Goal: Communication & Community: Answer question/provide support

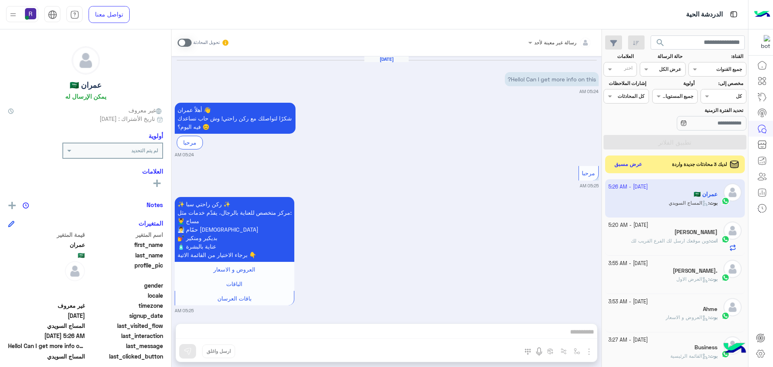
scroll to position [304, 0]
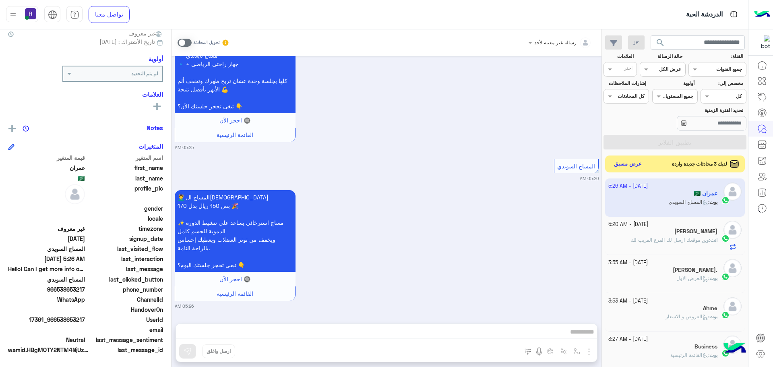
click at [631, 166] on button "عرض مسبق" at bounding box center [629, 164] width 34 height 11
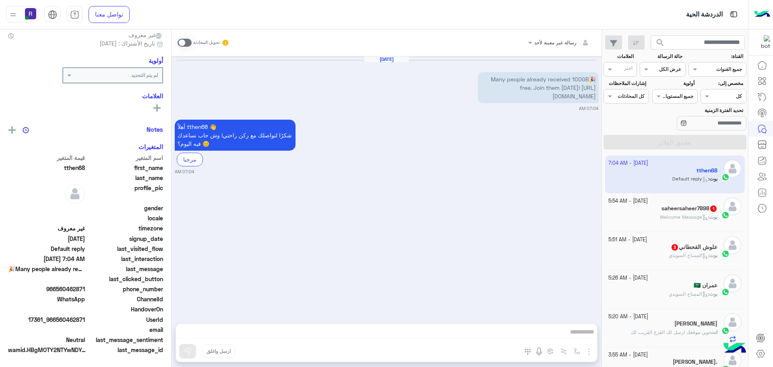
scroll to position [77, 0]
click at [709, 214] on p "بوت : Welcome Message" at bounding box center [689, 217] width 58 height 7
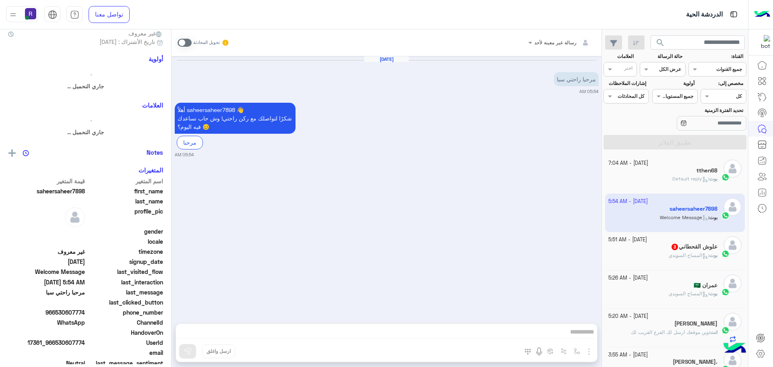
scroll to position [75, 0]
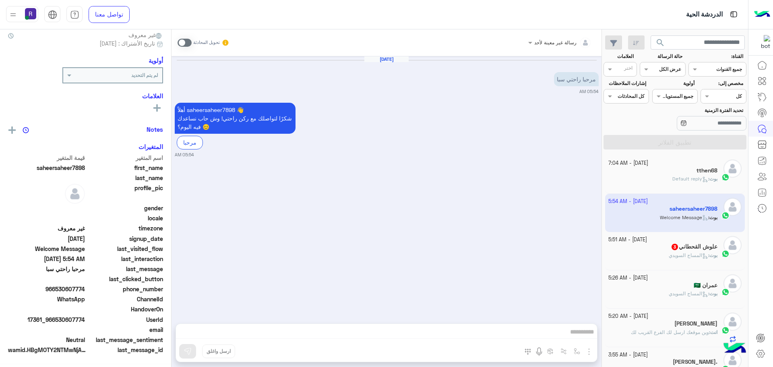
click at [182, 43] on span at bounding box center [185, 43] width 14 height 8
click at [589, 354] on img "button" at bounding box center [590, 352] width 10 height 10
click at [563, 334] on button "الصور" at bounding box center [577, 334] width 34 height 16
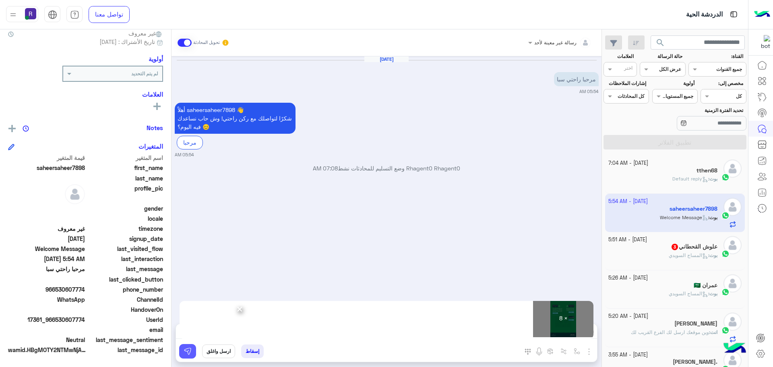
click at [187, 346] on button at bounding box center [187, 351] width 17 height 15
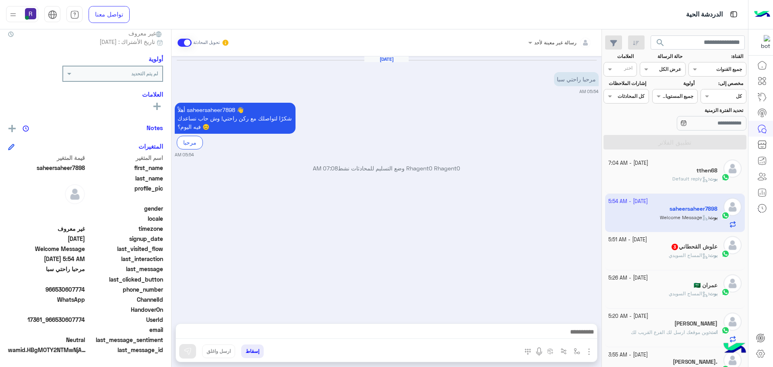
click at [673, 255] on span "المساج السويدي" at bounding box center [688, 255] width 39 height 6
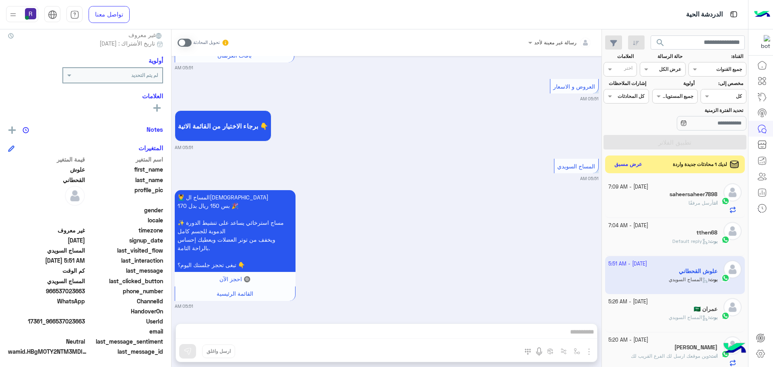
scroll to position [77, 0]
click at [626, 163] on button "عرض مسبق" at bounding box center [629, 164] width 34 height 11
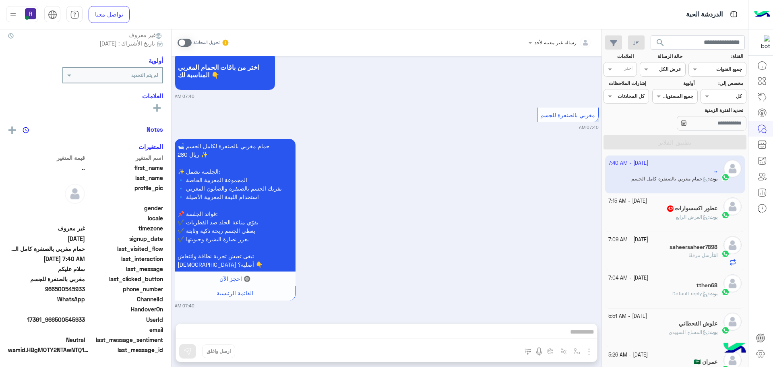
scroll to position [77, 0]
click at [187, 42] on span at bounding box center [185, 43] width 14 height 8
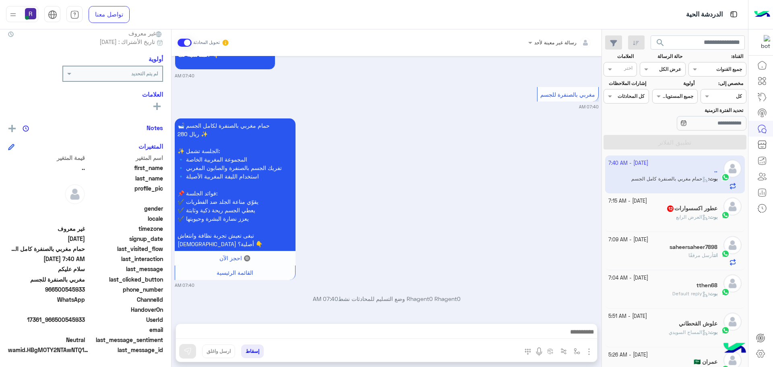
click at [591, 350] on img "button" at bounding box center [590, 352] width 10 height 10
click at [568, 340] on button "الصور" at bounding box center [577, 334] width 34 height 16
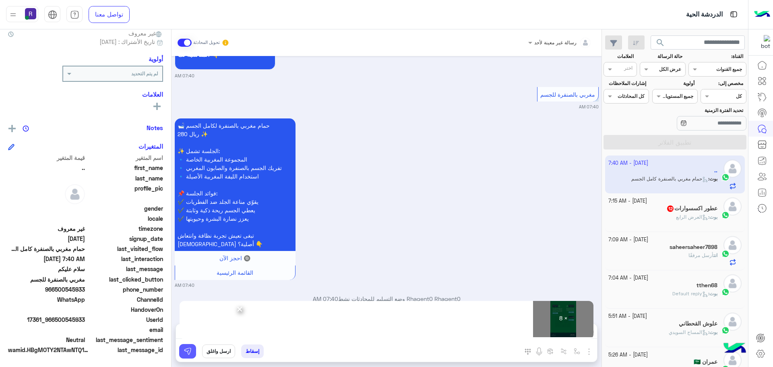
click at [184, 354] on img at bounding box center [188, 351] width 8 height 8
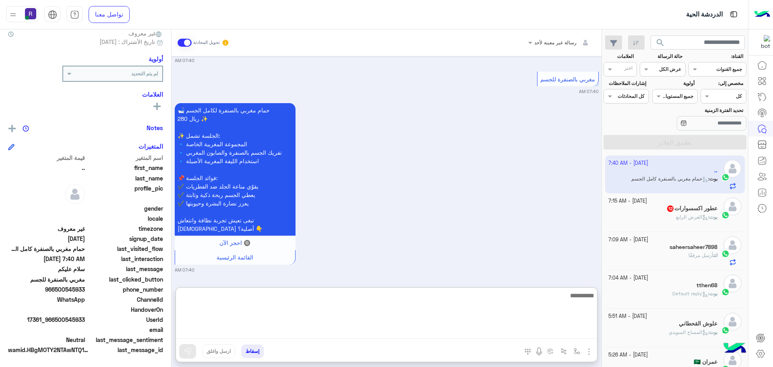
paste textarea "**********"
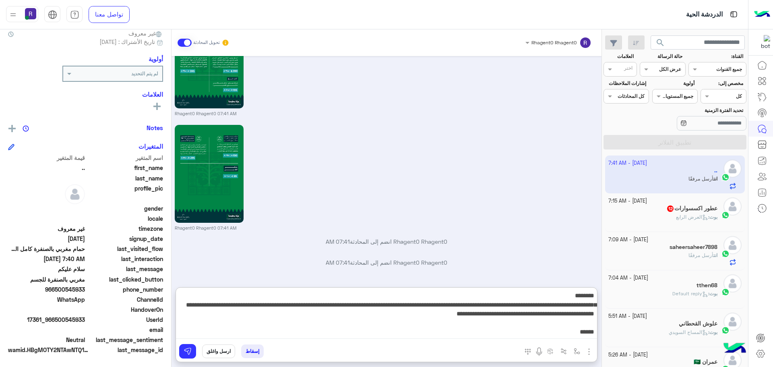
scroll to position [0, 0]
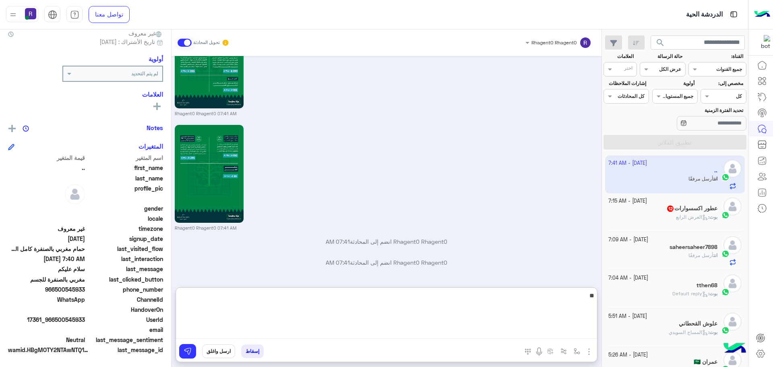
type textarea "*"
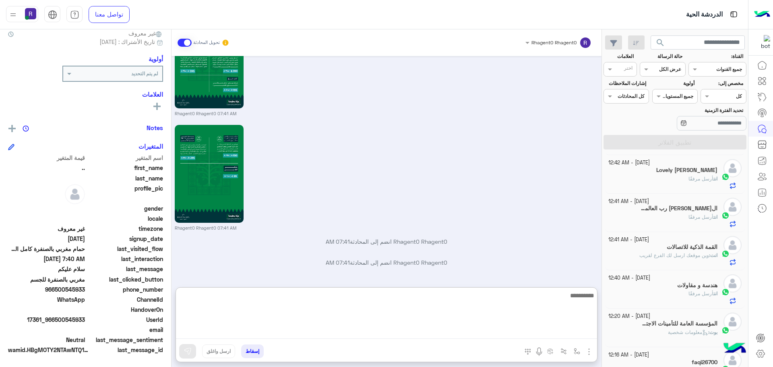
scroll to position [205, 0]
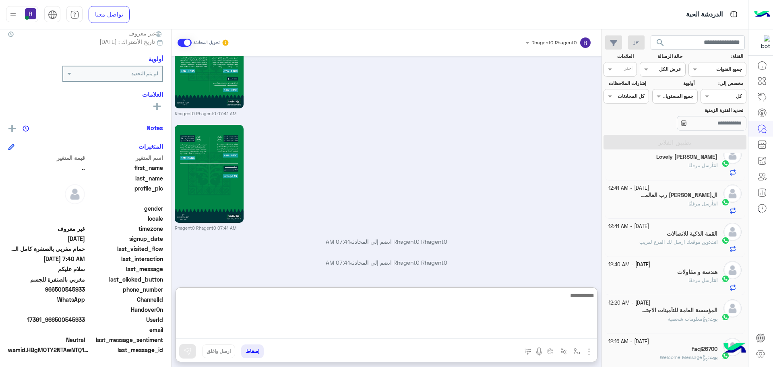
click at [689, 241] on span "وين موقعك ارسل لك الفرع لقريب" at bounding box center [675, 242] width 70 height 6
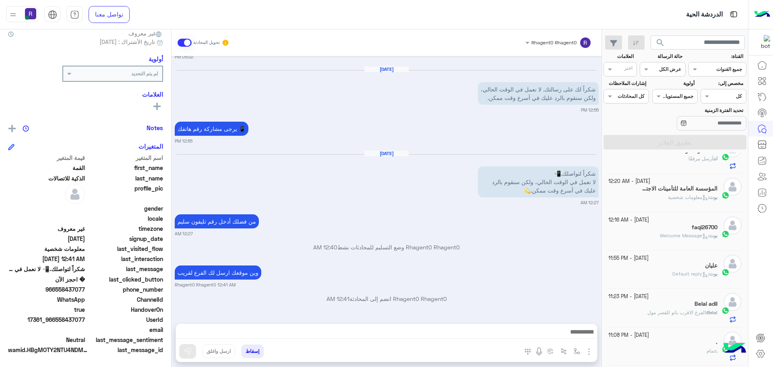
scroll to position [326, 0]
click at [223, 273] on p "وين موقعك ارسل لك الفرع لقريب" at bounding box center [218, 272] width 87 height 14
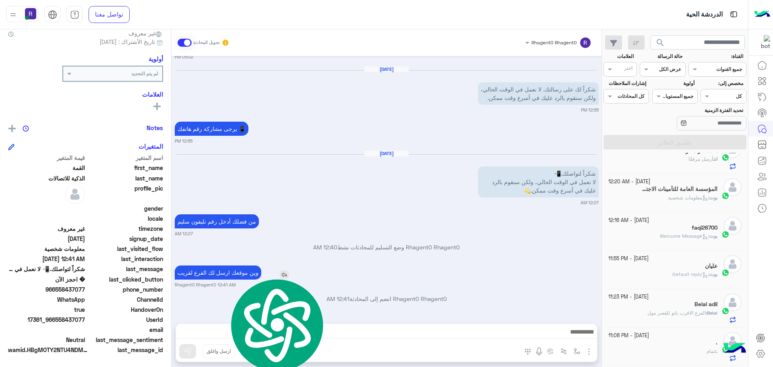
click at [223, 273] on p "وين موقعك ارسل لك الفرع لقريب" at bounding box center [218, 272] width 87 height 14
copy app-msgs-text
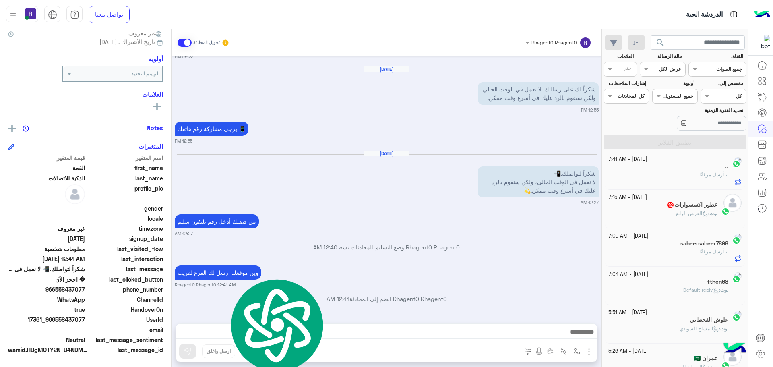
scroll to position [0, 0]
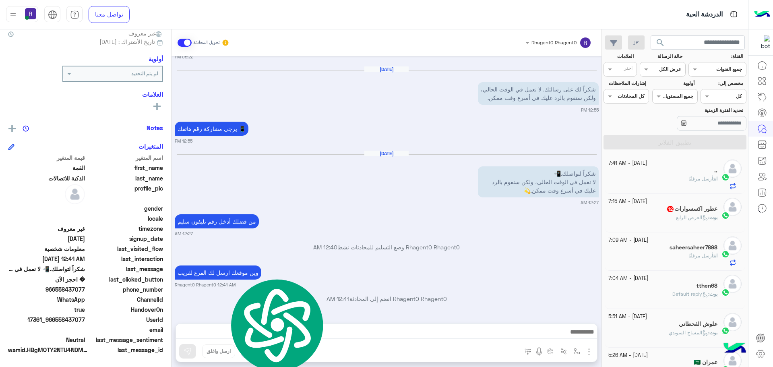
click at [704, 181] on span "أرسل مرفقًا" at bounding box center [701, 179] width 25 height 6
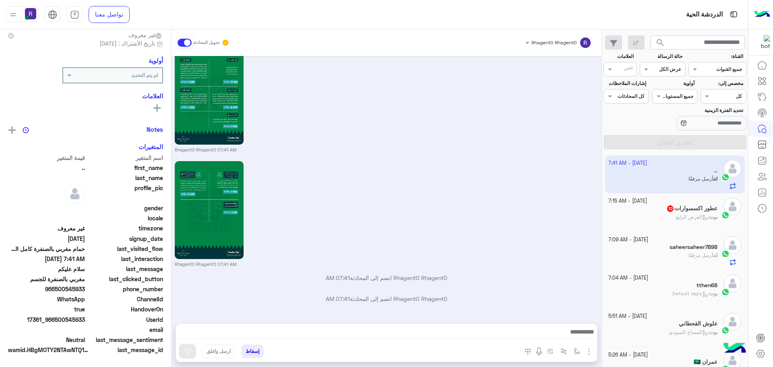
scroll to position [77, 0]
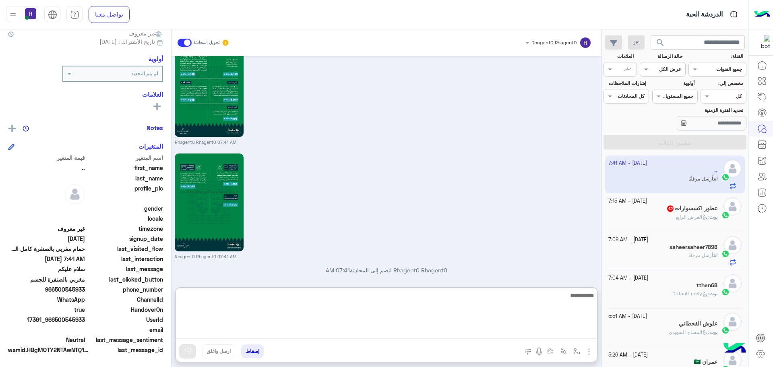
paste textarea "**********"
type textarea "**********"
click at [190, 354] on img at bounding box center [188, 351] width 8 height 8
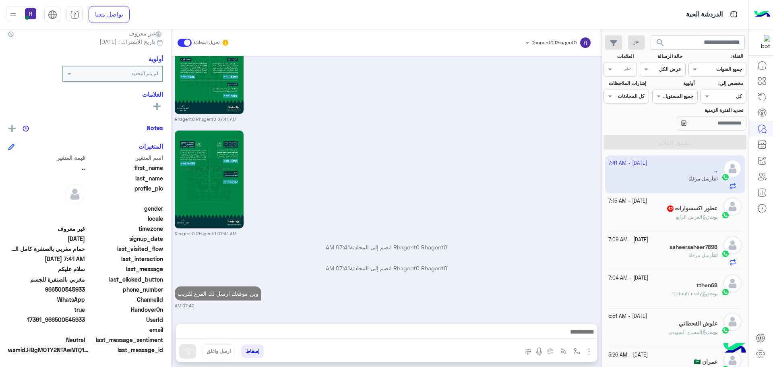
click at [682, 220] on p "بوت : العرض الرابع" at bounding box center [696, 217] width 41 height 7
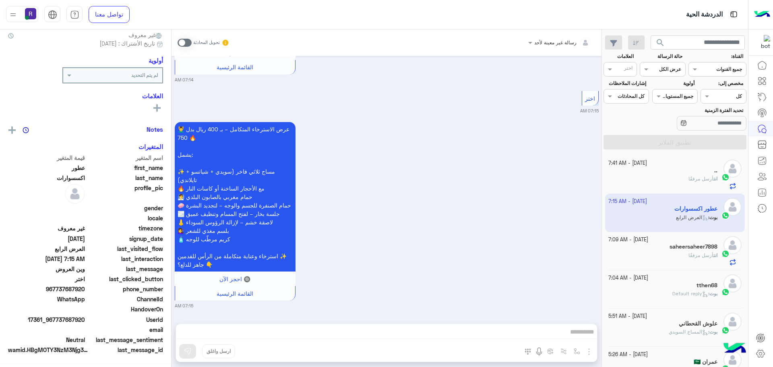
scroll to position [75, 0]
click at [189, 43] on span at bounding box center [185, 43] width 14 height 8
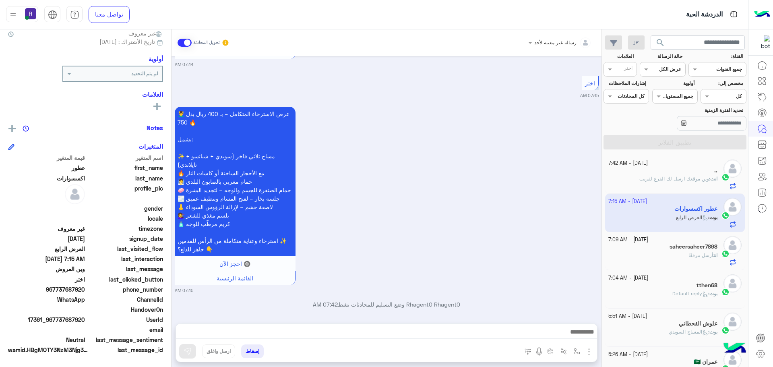
scroll to position [1593, 0]
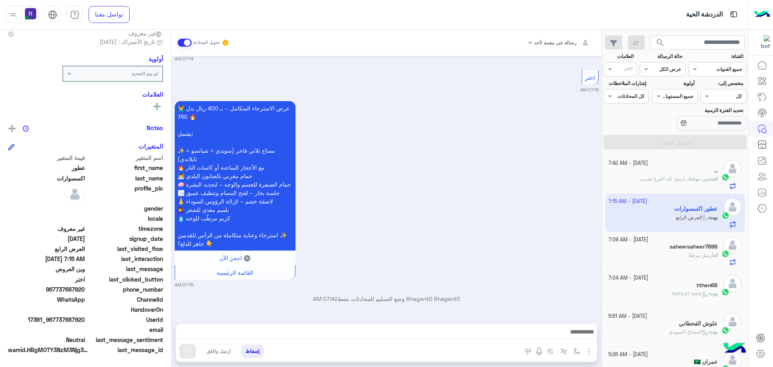
click at [589, 350] on img "button" at bounding box center [590, 352] width 10 height 10
click at [577, 335] on span "الصور" at bounding box center [573, 334] width 15 height 9
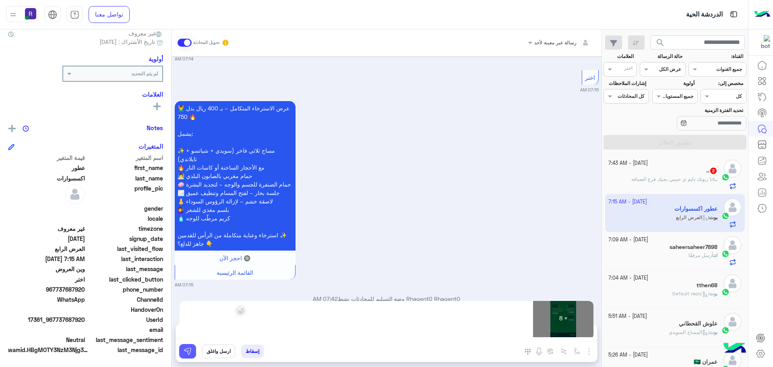
click at [185, 350] on img at bounding box center [188, 351] width 8 height 8
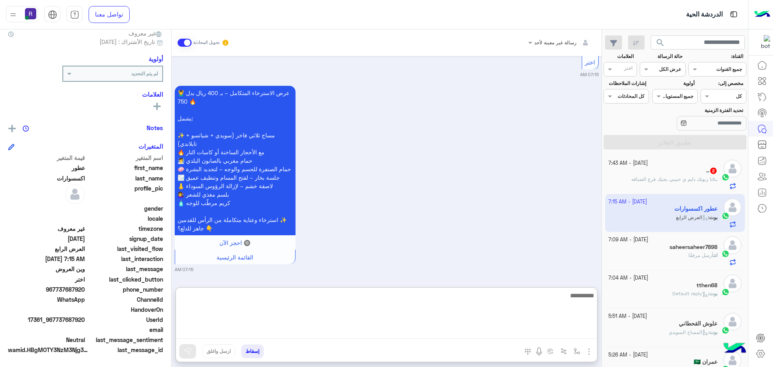
paste textarea "**********"
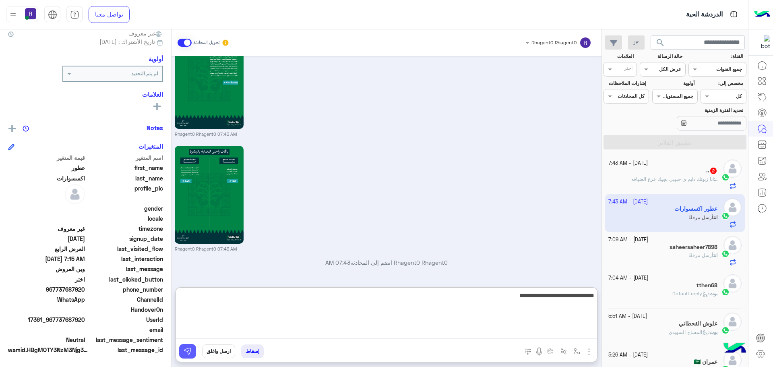
scroll to position [2567, 0]
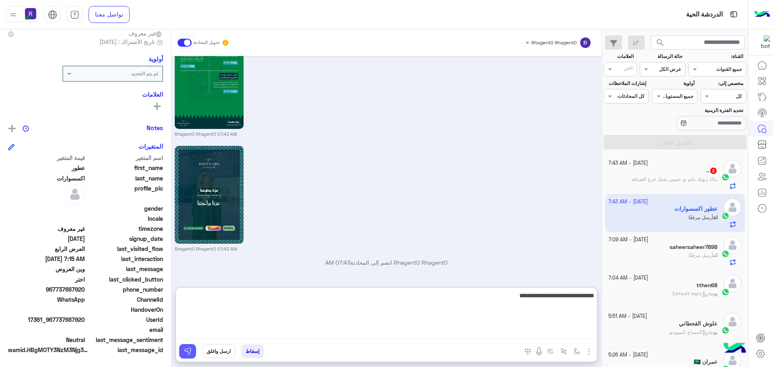
type textarea "**********"
click at [187, 353] on img at bounding box center [188, 351] width 8 height 8
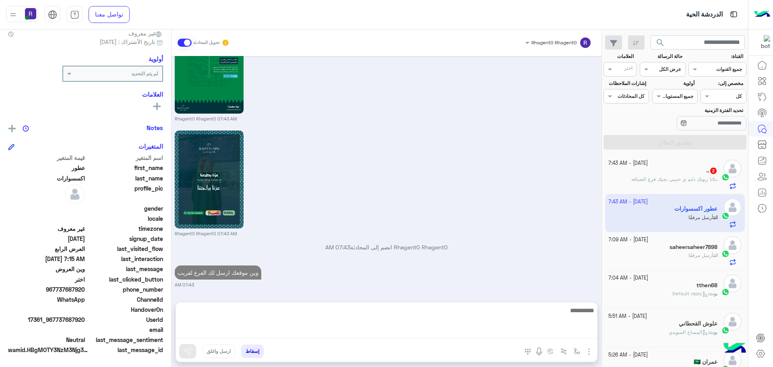
scroll to position [2561, 0]
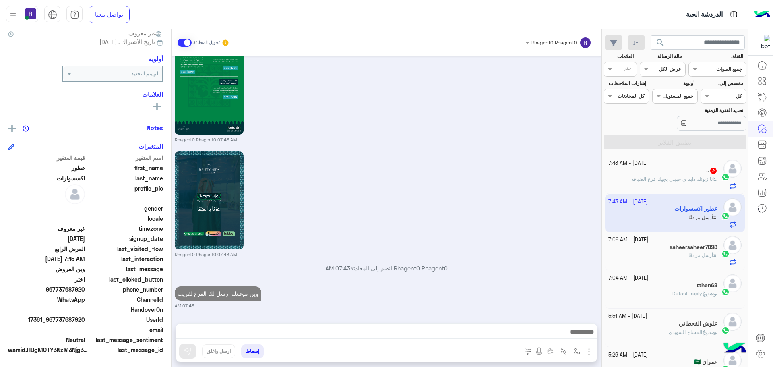
click at [664, 176] on span "انا زبونك دايم ي حبيبي بجيك فرع الضيافه" at bounding box center [673, 179] width 83 height 6
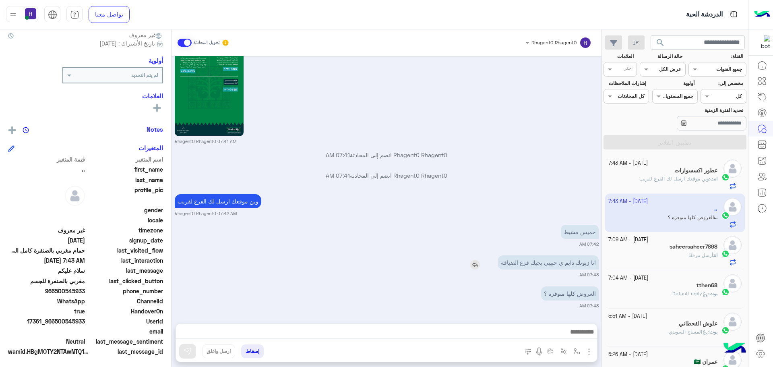
scroll to position [77, 0]
click at [404, 325] on div at bounding box center [386, 334] width 421 height 20
click at [400, 334] on textarea at bounding box center [386, 333] width 421 height 12
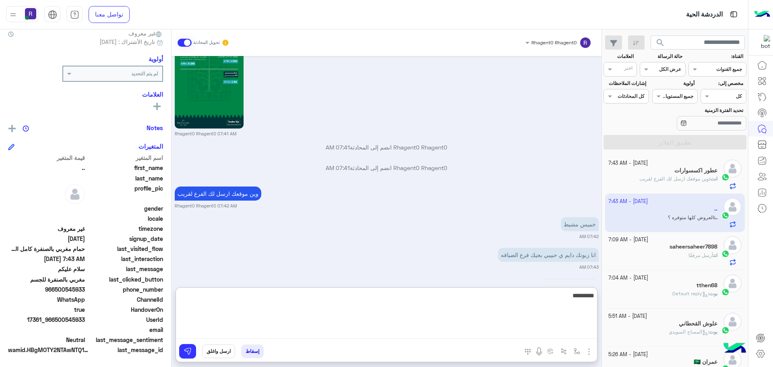
type textarea "*********"
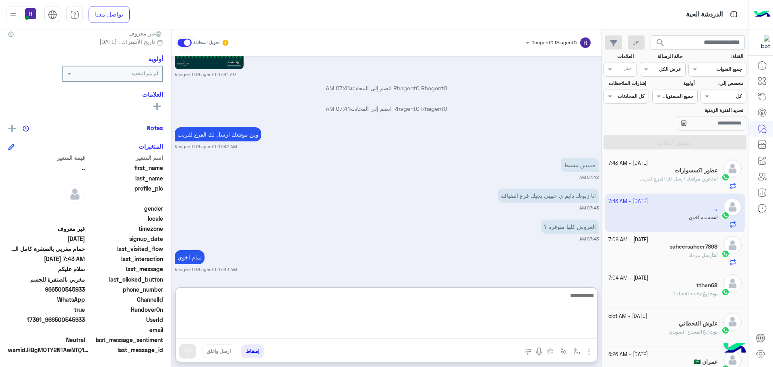
click at [478, 251] on div "[DATE] برجاء الاختيار من القائمة الاتية 👇 07:39 AM باقات الحمام المغربي 07:40 A…" at bounding box center [387, 167] width 430 height 223
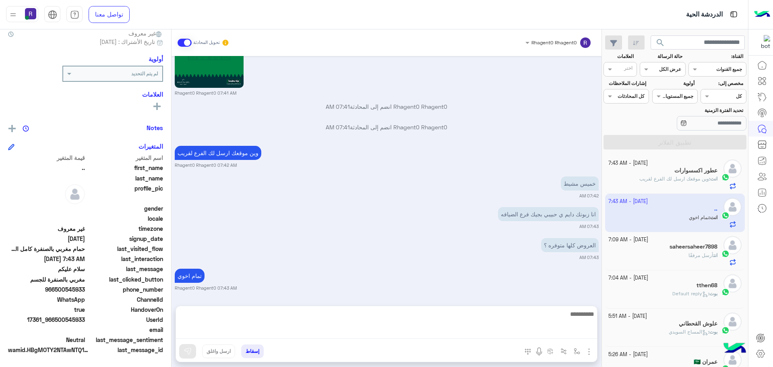
scroll to position [1440, 0]
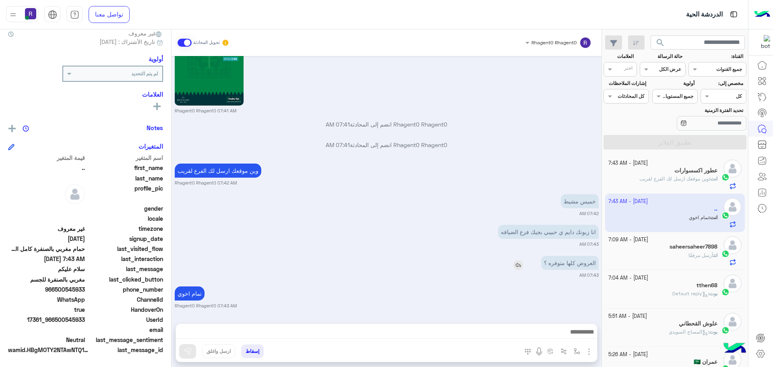
click at [520, 265] on img at bounding box center [519, 265] width 10 height 10
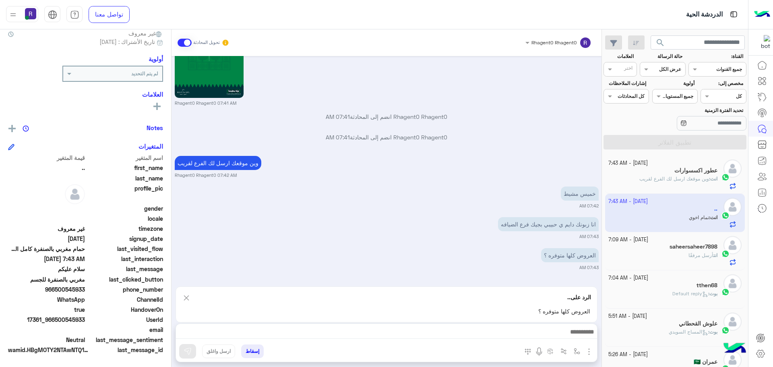
scroll to position [1476, 0]
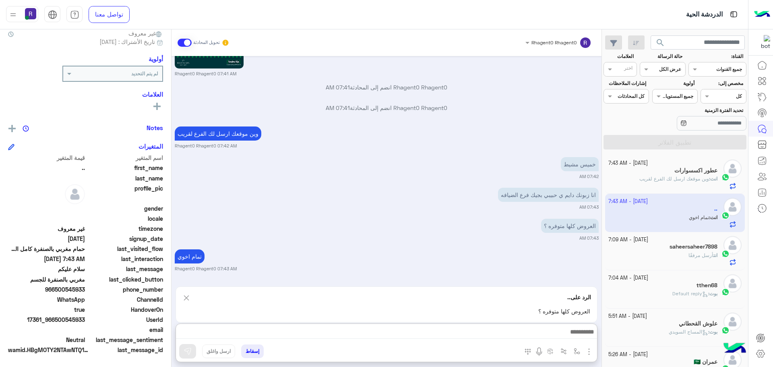
click at [413, 333] on textarea at bounding box center [386, 333] width 421 height 12
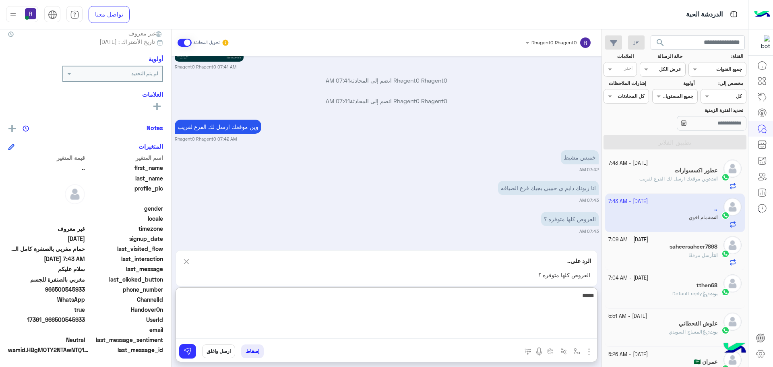
type textarea "******"
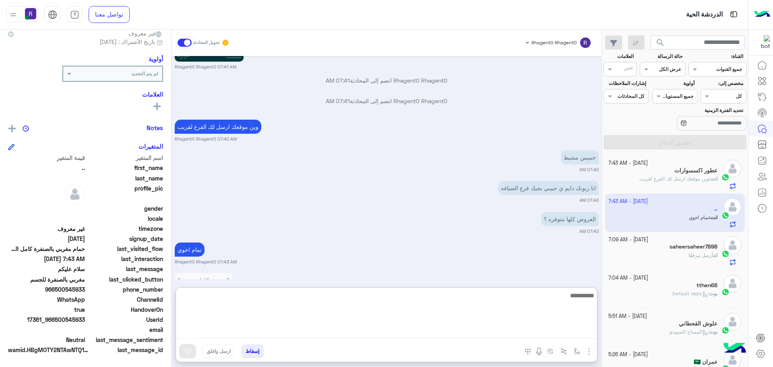
scroll to position [1521, 0]
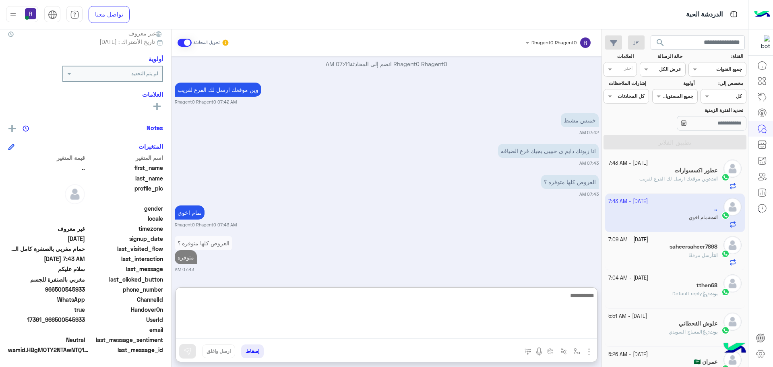
click at [698, 258] on p "انت أرسل مرفقًا" at bounding box center [703, 255] width 29 height 7
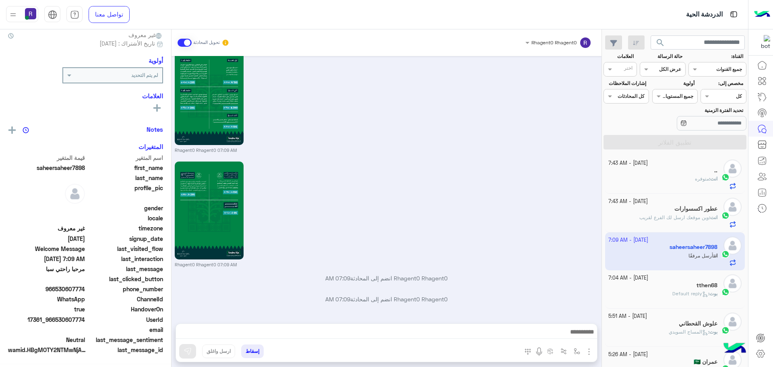
scroll to position [77, 0]
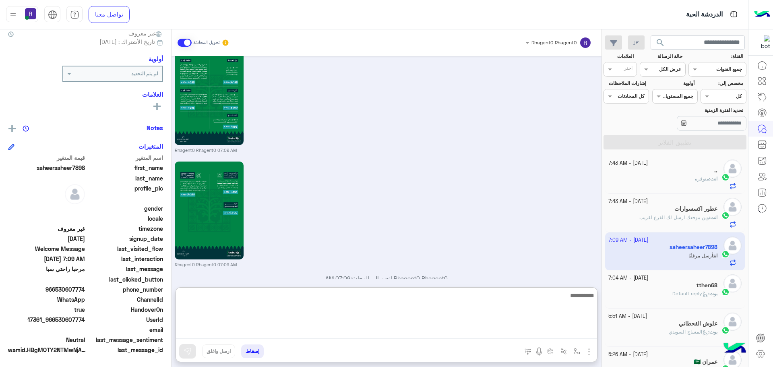
paste textarea "**********"
type textarea "**********"
click at [187, 354] on img at bounding box center [188, 351] width 8 height 8
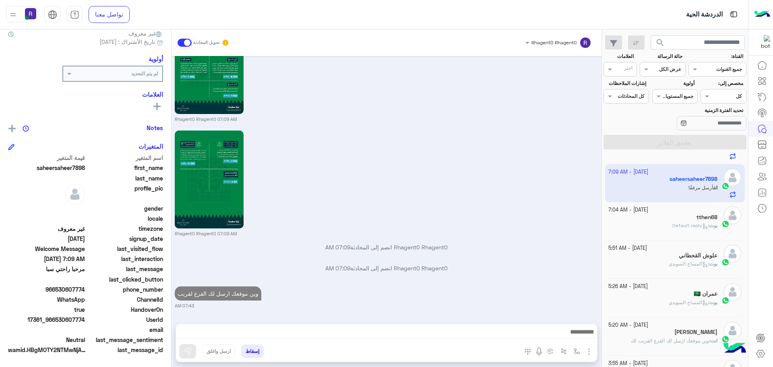
scroll to position [81, 0]
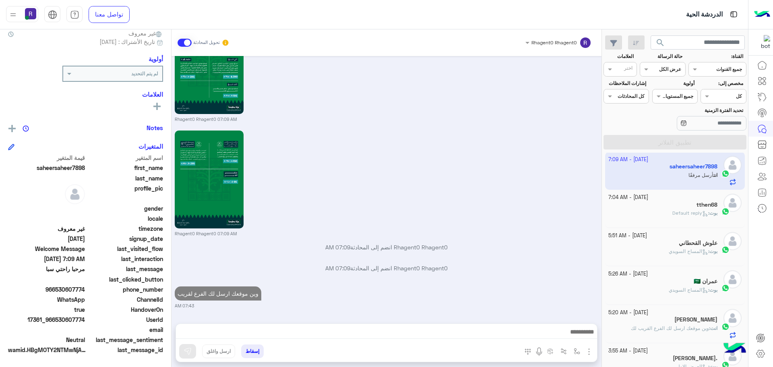
click at [698, 216] on span "Default reply" at bounding box center [691, 213] width 36 height 6
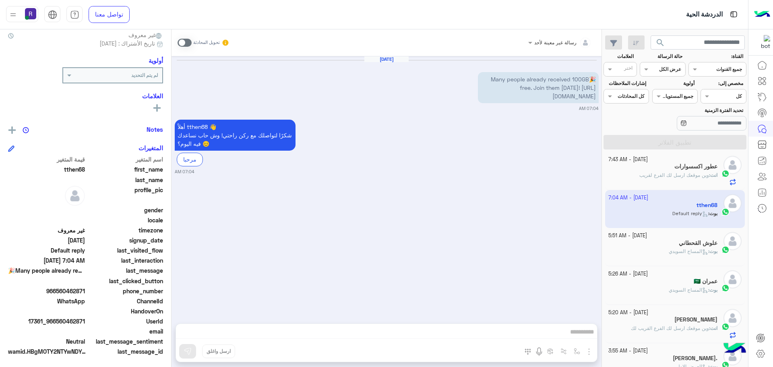
scroll to position [77, 0]
click at [187, 44] on span at bounding box center [185, 43] width 14 height 8
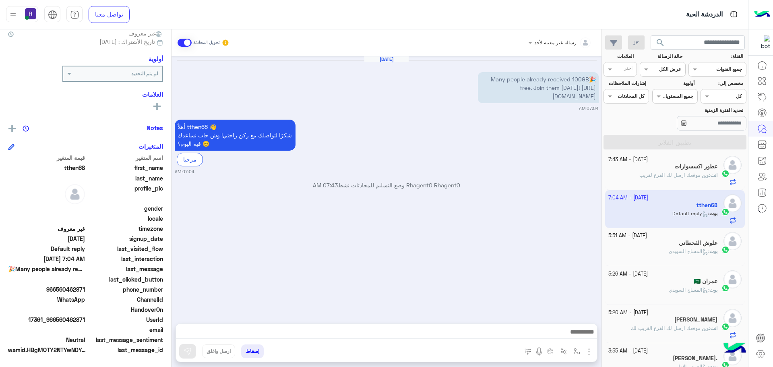
click at [591, 349] on img "button" at bounding box center [590, 352] width 10 height 10
click at [584, 342] on ul "المرفقات الصور" at bounding box center [564, 326] width 60 height 39
click at [587, 354] on img "button" at bounding box center [590, 352] width 10 height 10
click at [579, 334] on span "الصور" at bounding box center [573, 334] width 15 height 9
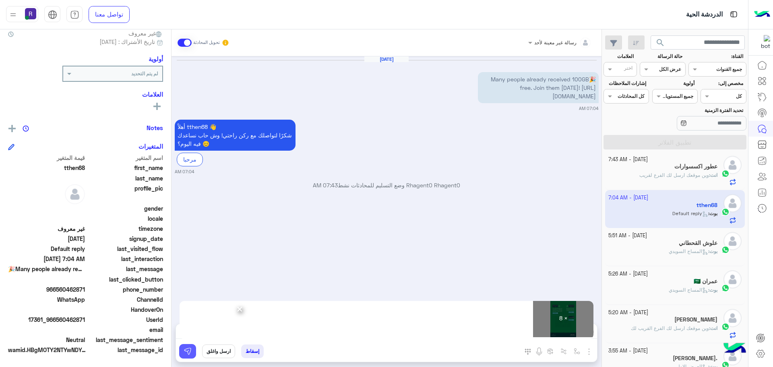
click at [188, 351] on img at bounding box center [188, 351] width 8 height 8
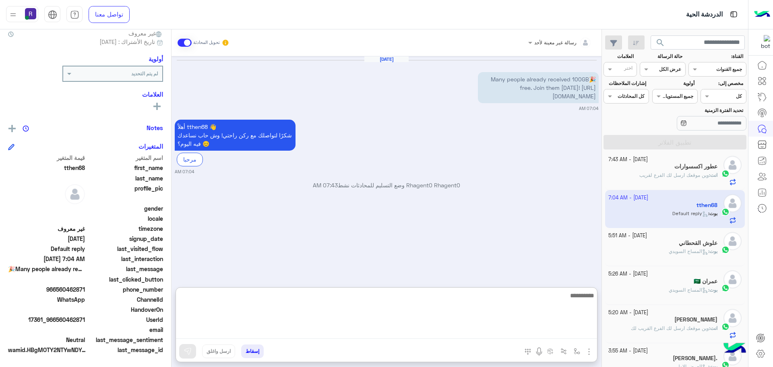
paste textarea "**********"
type textarea "**********"
click at [192, 348] on button at bounding box center [187, 351] width 17 height 15
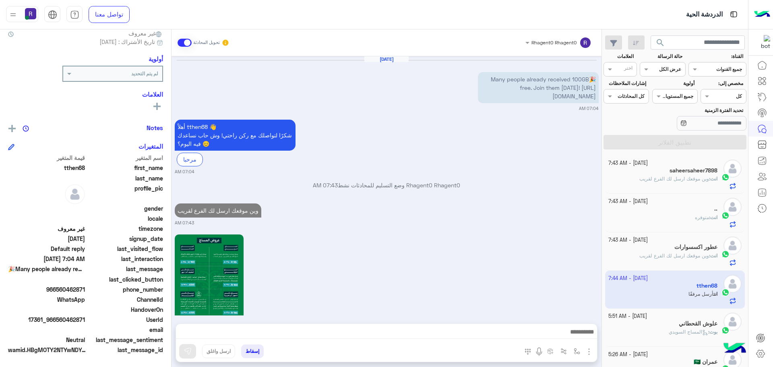
scroll to position [52, 0]
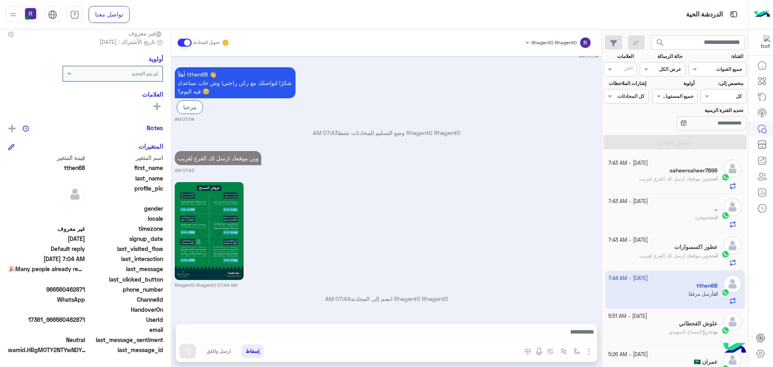
click at [695, 215] on span "متوفره" at bounding box center [702, 217] width 14 height 6
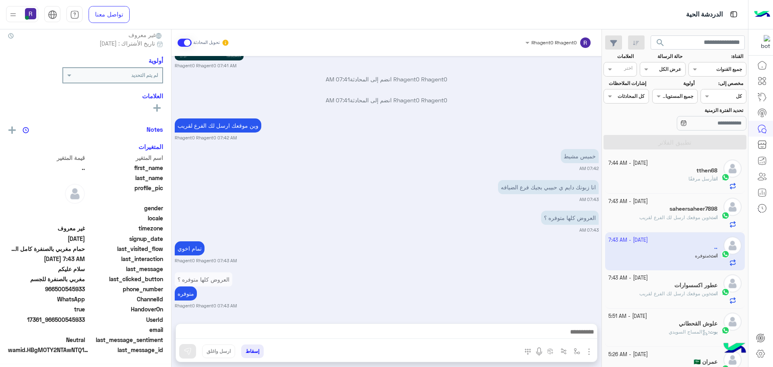
scroll to position [77, 0]
click at [717, 184] on div "انت أرسل مرفقًا" at bounding box center [664, 182] width 110 height 14
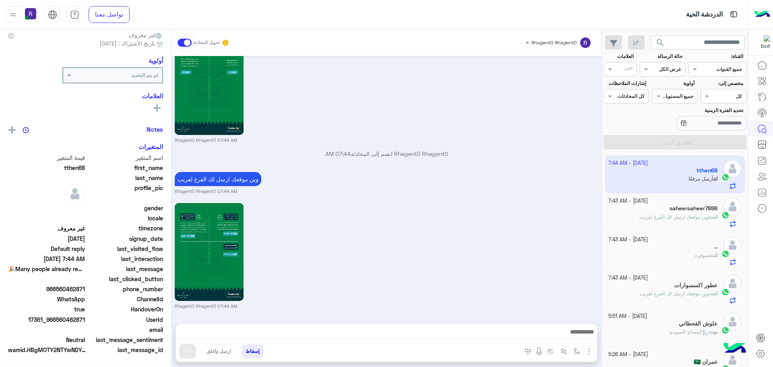
scroll to position [77, 0]
click at [678, 217] on span "وين موقعك ارسل لك الفرع لقريب" at bounding box center [675, 217] width 70 height 6
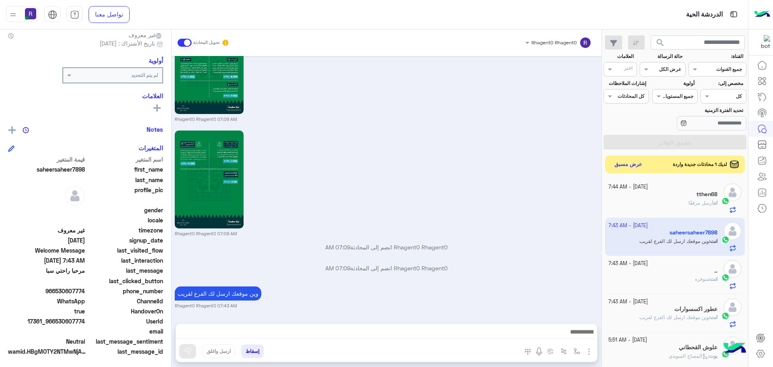
scroll to position [77, 0]
click at [631, 165] on button "عرض مسبق" at bounding box center [629, 164] width 34 height 11
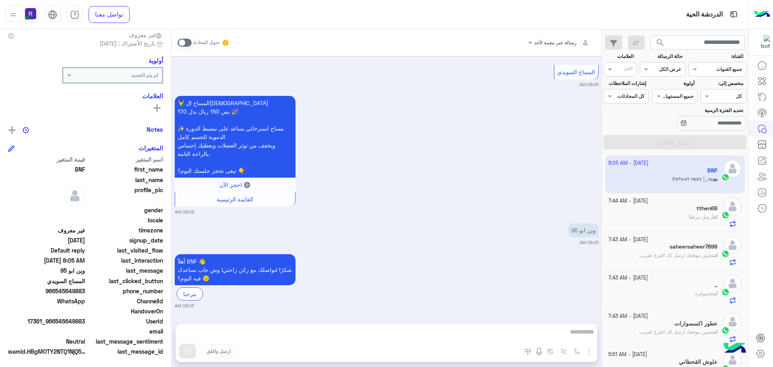
scroll to position [77, 0]
click at [188, 43] on span at bounding box center [185, 43] width 14 height 8
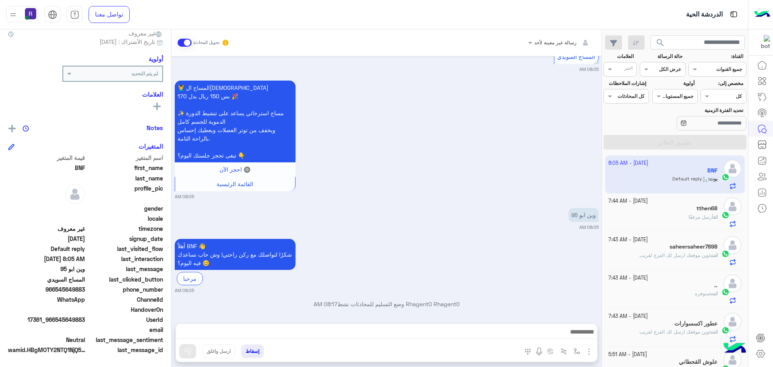
scroll to position [776, 0]
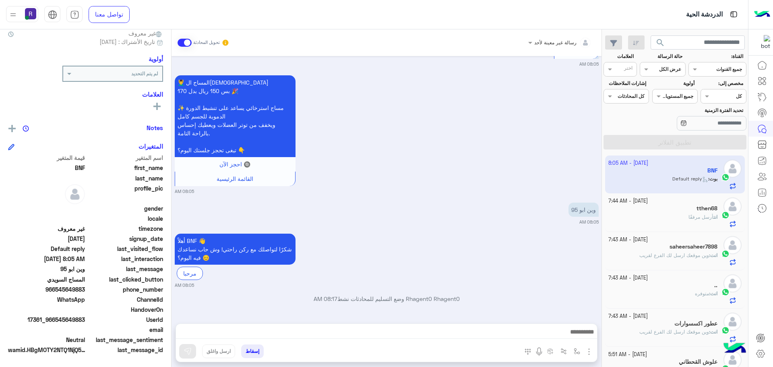
click at [589, 353] on img "button" at bounding box center [590, 352] width 10 height 10
click at [587, 338] on img at bounding box center [587, 334] width 6 height 9
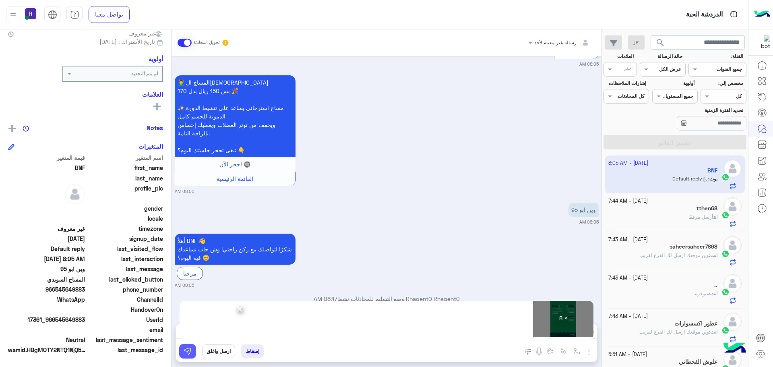
click at [189, 351] on img at bounding box center [188, 351] width 8 height 8
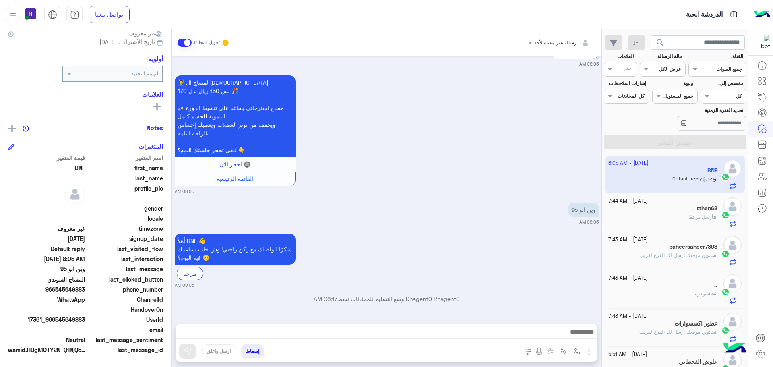
click at [447, 223] on small "08:05 AM" at bounding box center [387, 222] width 424 height 6
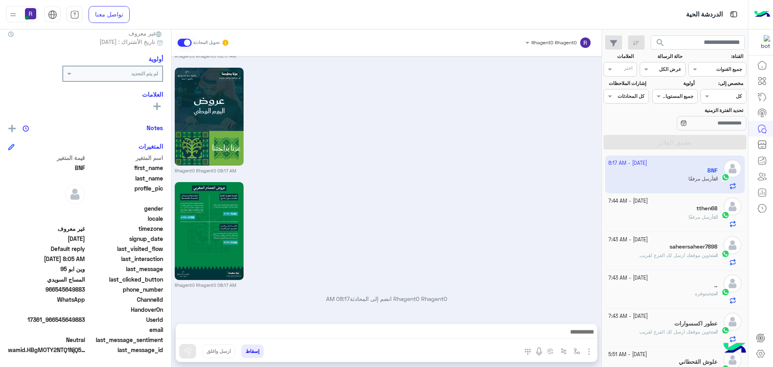
scroll to position [1713, 0]
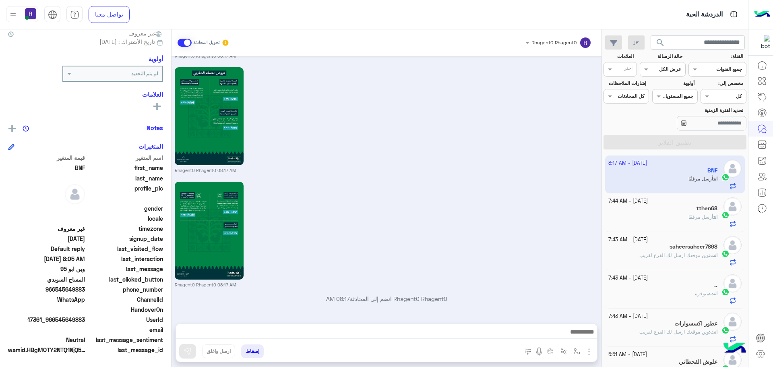
click at [681, 207] on div "tthen68" at bounding box center [664, 209] width 110 height 8
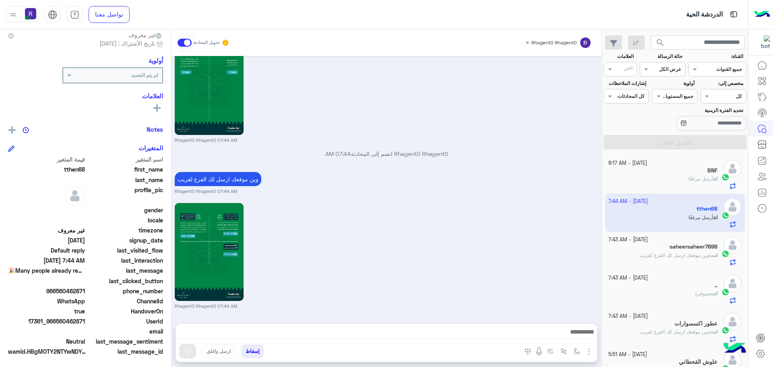
scroll to position [77, 0]
click at [680, 183] on div "انت أرسل مرفقًا" at bounding box center [664, 182] width 110 height 14
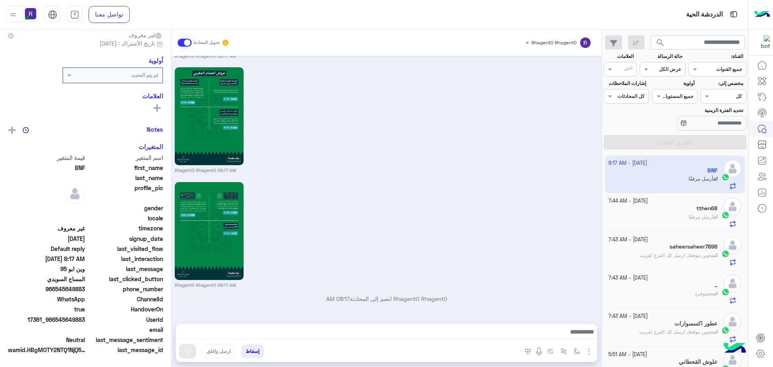
scroll to position [77, 0]
click at [644, 222] on div "انت أرسل مرفقًا" at bounding box center [664, 221] width 110 height 14
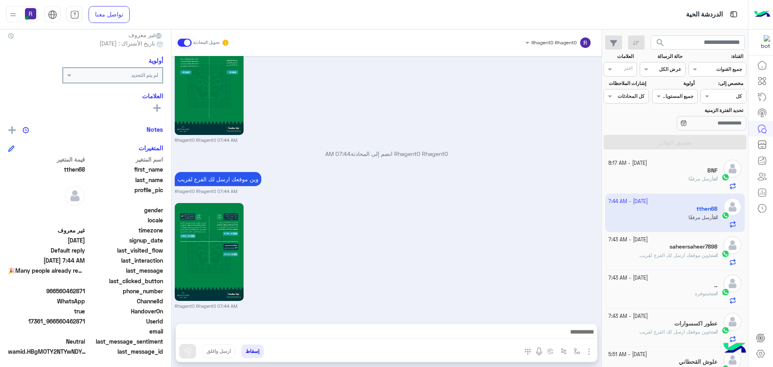
scroll to position [77, 0]
click at [652, 169] on div "BNF" at bounding box center [664, 171] width 110 height 8
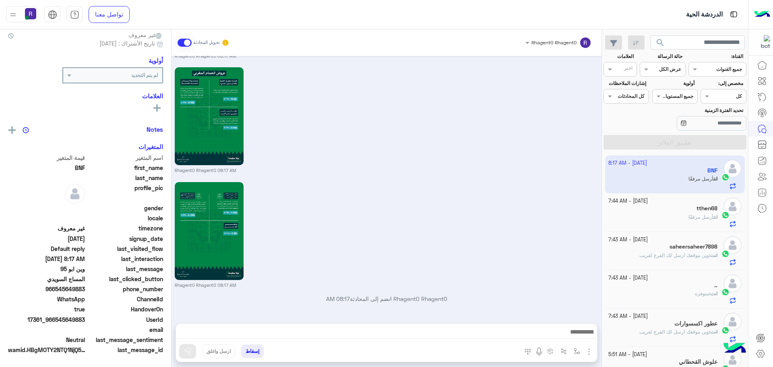
scroll to position [77, 0]
click at [641, 216] on div "انت أرسل مرفقًا" at bounding box center [664, 221] width 110 height 14
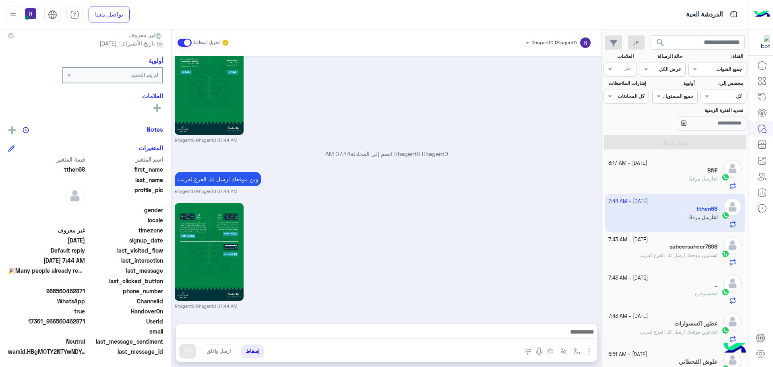
scroll to position [77, 0]
click at [681, 184] on div "انت أرسل مرفقًا" at bounding box center [664, 182] width 110 height 14
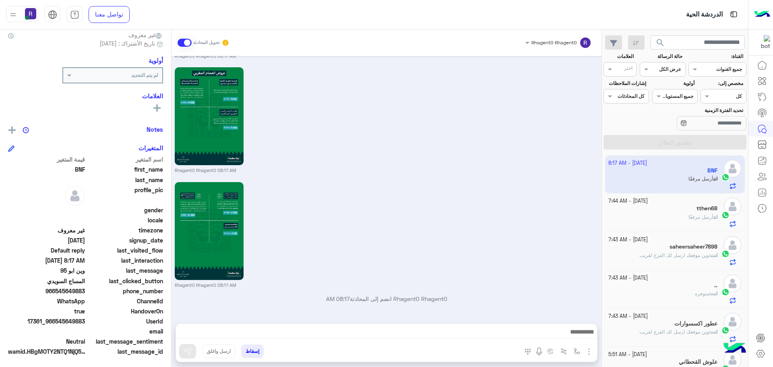
scroll to position [77, 0]
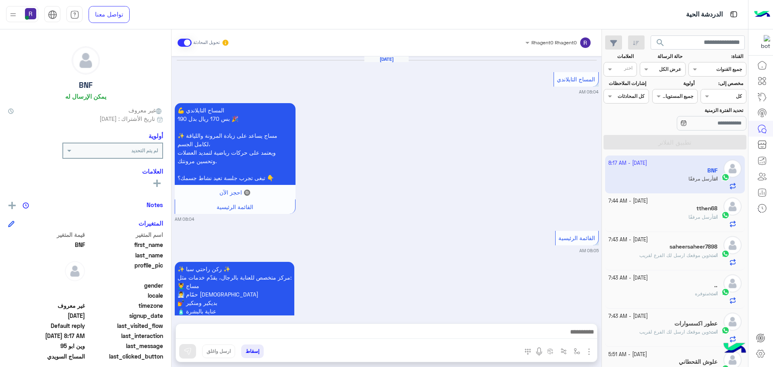
scroll to position [1367, 0]
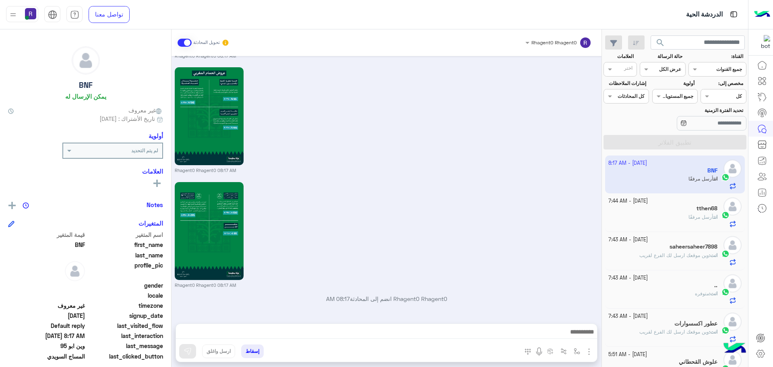
click at [515, 164] on div "Rhagent0 Rhagent0 08:17 AM" at bounding box center [387, 119] width 424 height 108
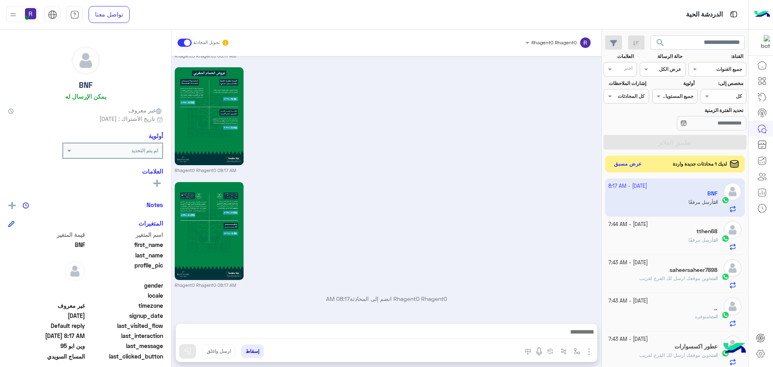
click at [635, 165] on button "عرض مسبق" at bounding box center [629, 164] width 34 height 11
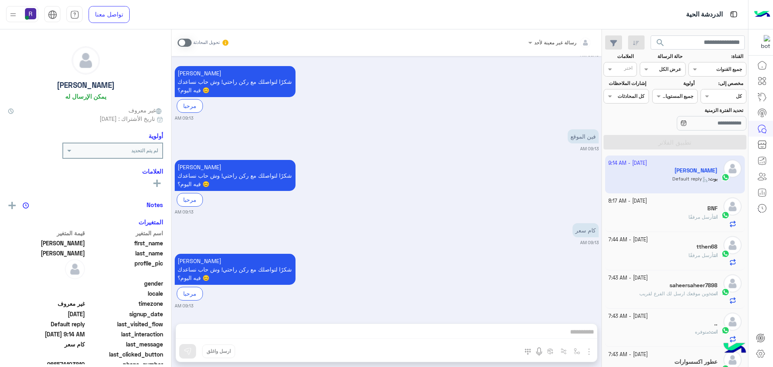
scroll to position [193, 0]
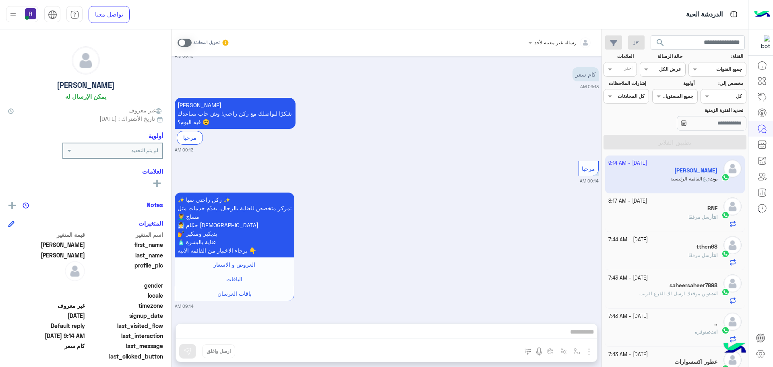
click at [190, 44] on span at bounding box center [185, 43] width 14 height 8
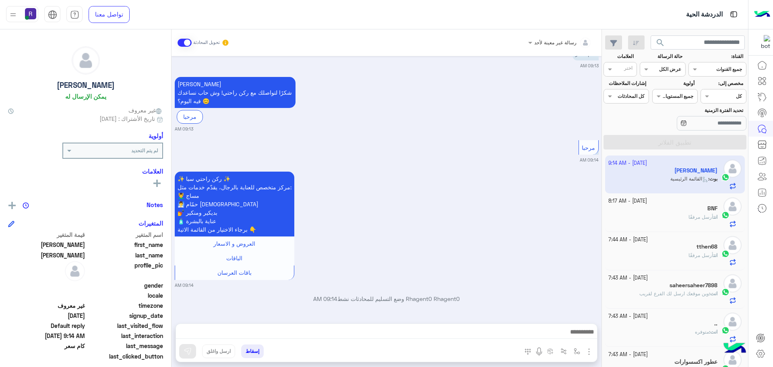
click at [588, 350] on img "button" at bounding box center [590, 352] width 10 height 10
click at [585, 339] on button "الصور" at bounding box center [577, 334] width 34 height 16
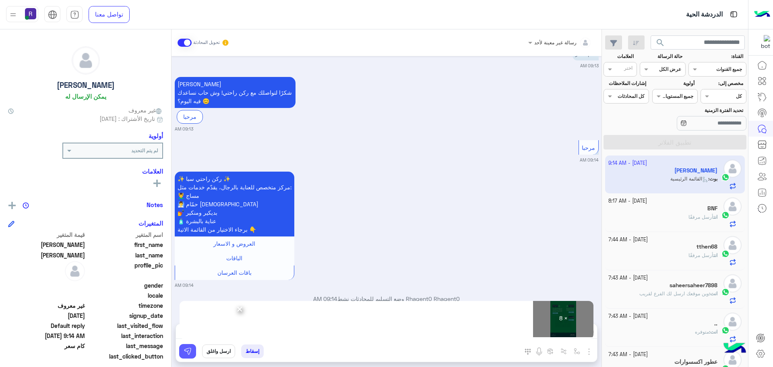
click at [190, 353] on img at bounding box center [188, 351] width 8 height 8
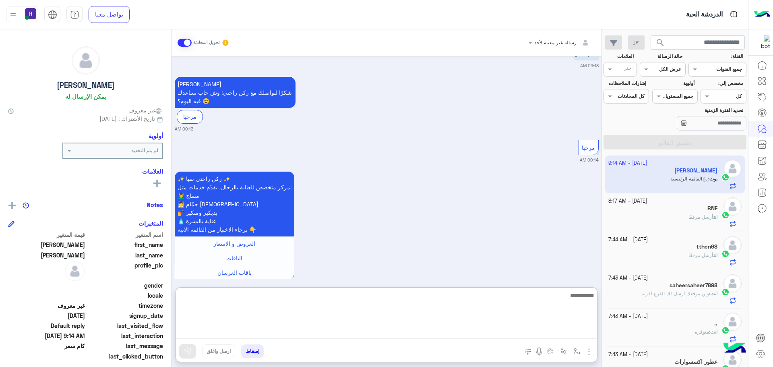
paste textarea "**********"
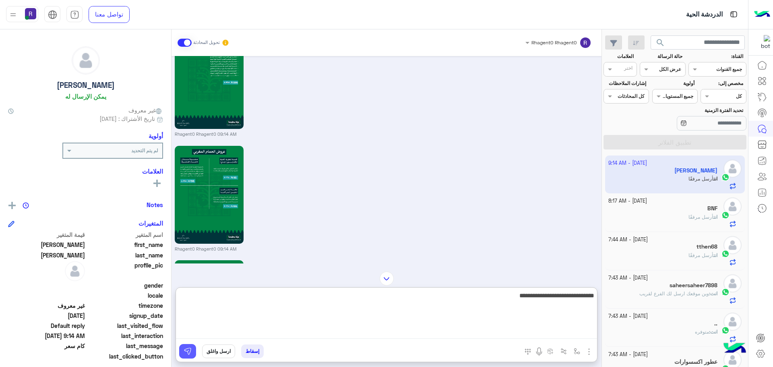
scroll to position [1218, 0]
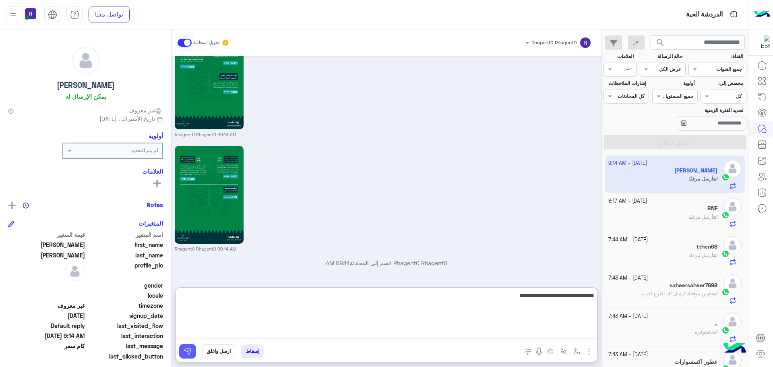
type textarea "**********"
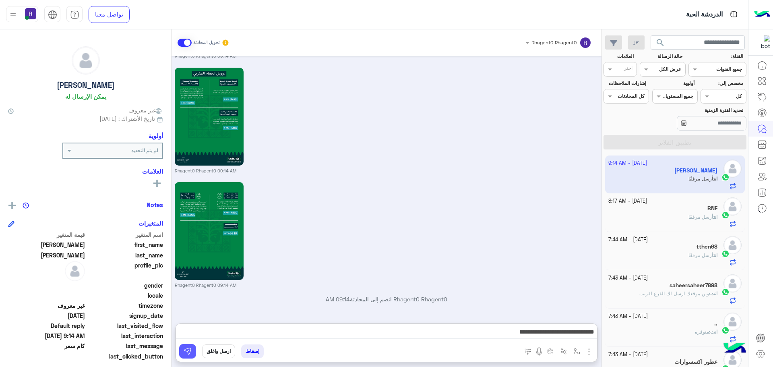
click at [191, 349] on img at bounding box center [188, 351] width 8 height 8
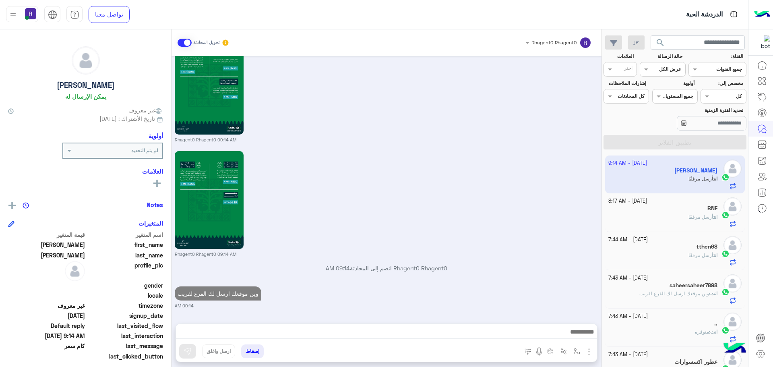
scroll to position [1213, 0]
click at [675, 207] on div "BNF" at bounding box center [664, 209] width 110 height 8
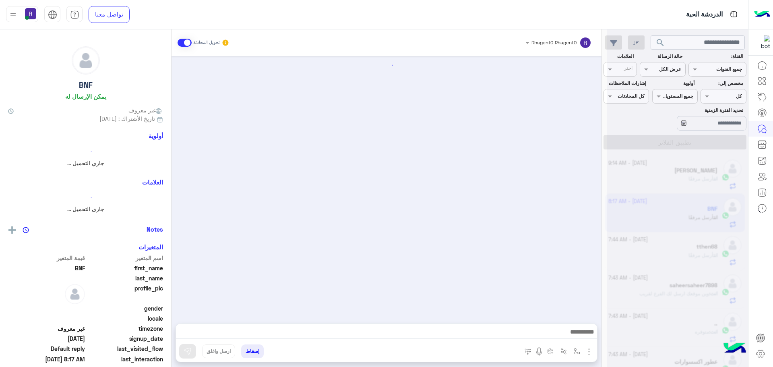
scroll to position [1367, 0]
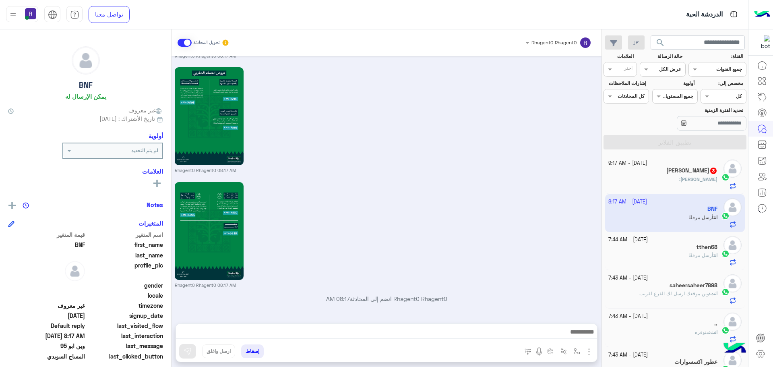
click at [711, 170] on span "3" at bounding box center [714, 171] width 6 height 6
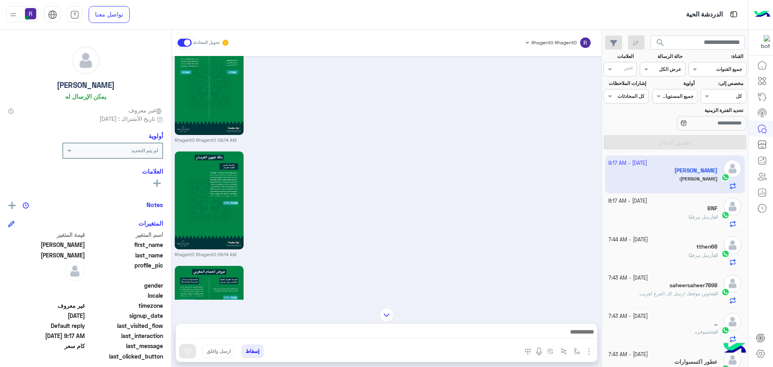
scroll to position [818, 0]
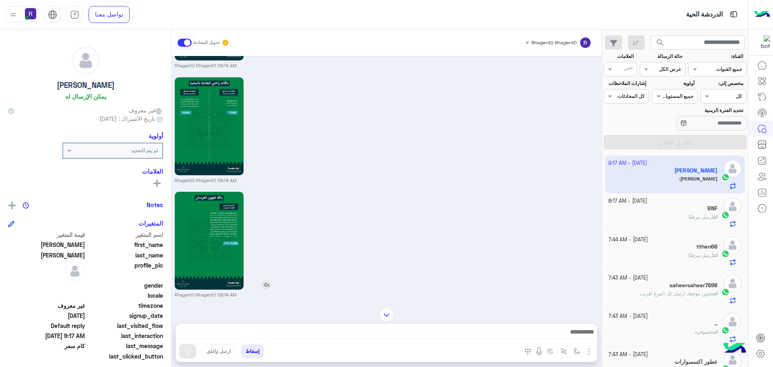
click at [271, 286] on img at bounding box center [267, 285] width 10 height 10
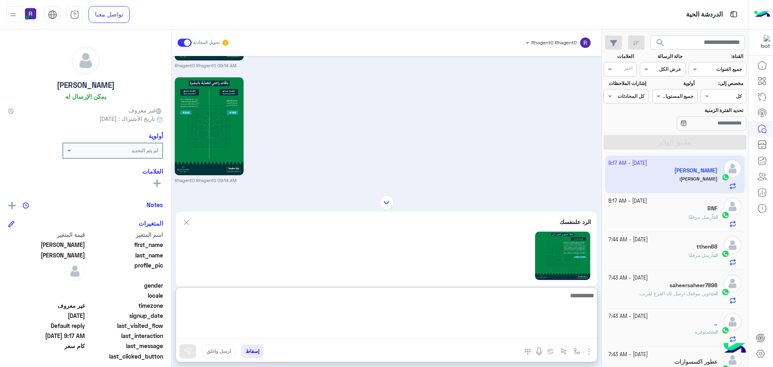
click at [293, 335] on textarea at bounding box center [386, 314] width 421 height 48
click at [566, 296] on textarea "**********" at bounding box center [386, 314] width 421 height 48
type textarea "**********"
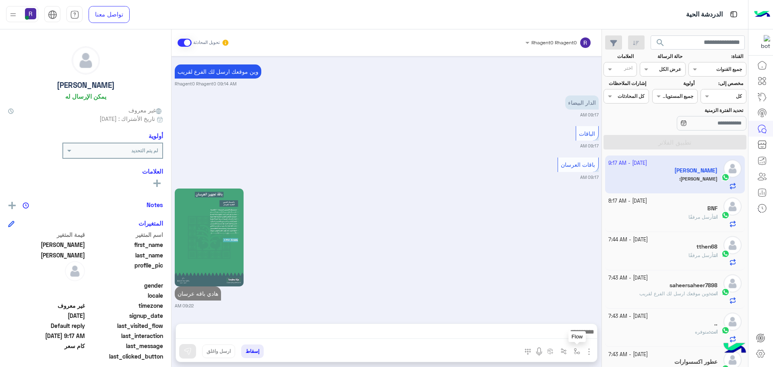
click at [579, 353] on img "button" at bounding box center [577, 351] width 6 height 6
click at [574, 339] on div "أدخل اسم مجموعة الرسائل" at bounding box center [548, 333] width 69 height 15
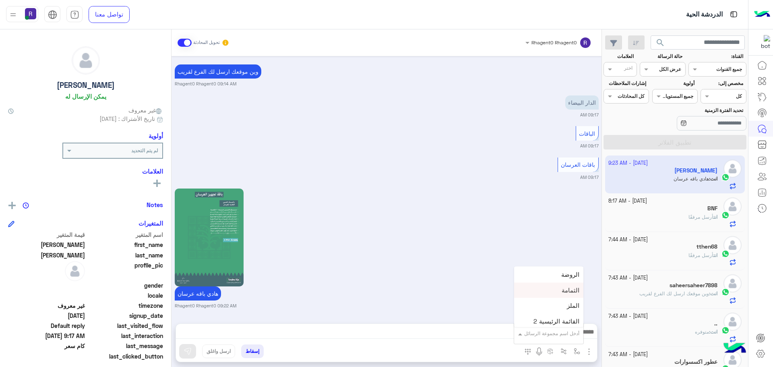
scroll to position [564, 0]
click at [566, 281] on div "لبن" at bounding box center [548, 284] width 69 height 16
type textarea "***"
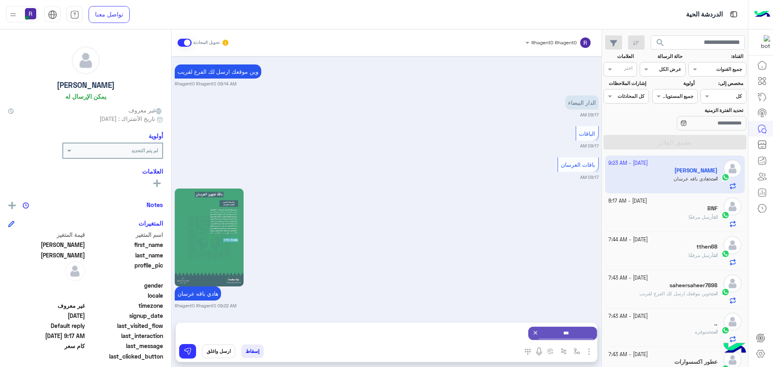
scroll to position [1311, 0]
click at [189, 352] on img at bounding box center [188, 351] width 8 height 8
click at [690, 215] on span "أرسل مرفقًا" at bounding box center [701, 217] width 25 height 6
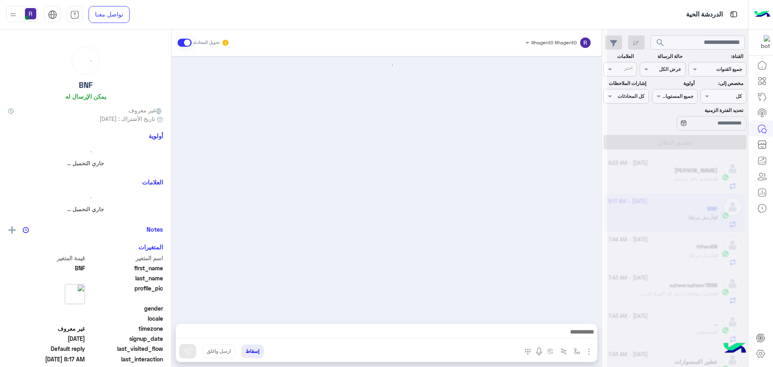
scroll to position [1367, 0]
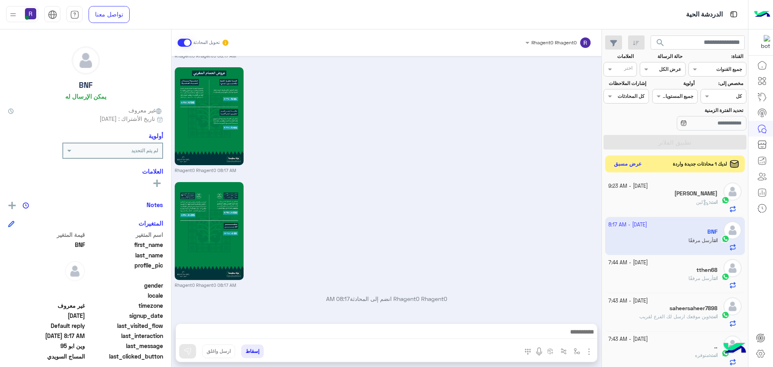
click at [637, 164] on button "عرض مسبق" at bounding box center [629, 164] width 34 height 11
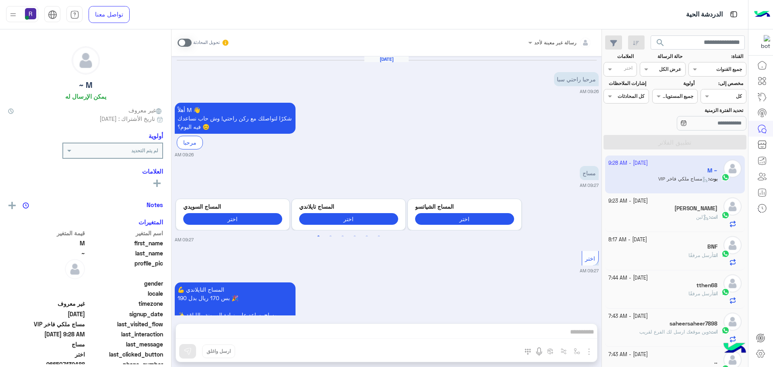
scroll to position [1004, 0]
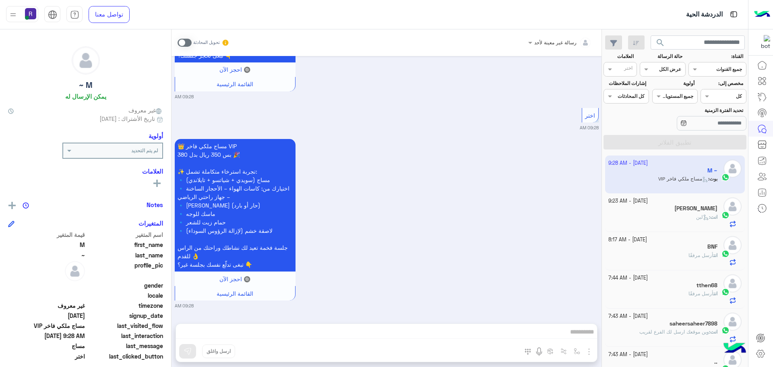
click at [189, 42] on span at bounding box center [185, 43] width 14 height 8
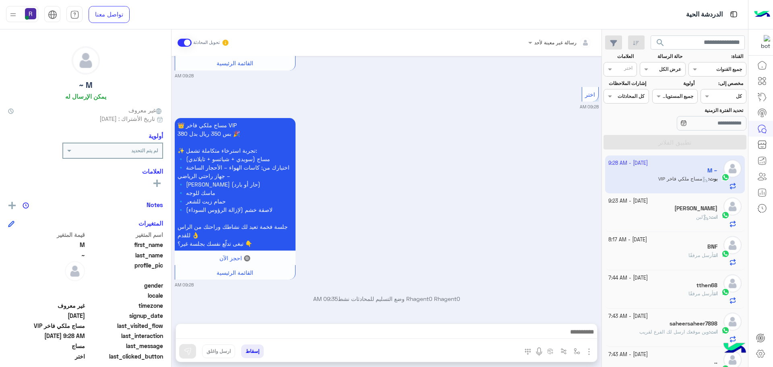
click at [589, 353] on img "button" at bounding box center [590, 352] width 10 height 10
click at [582, 335] on button "الصور" at bounding box center [577, 334] width 34 height 16
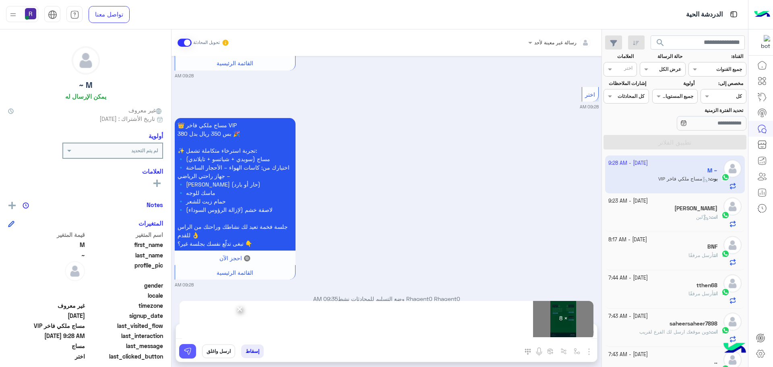
click at [191, 350] on img at bounding box center [188, 351] width 8 height 8
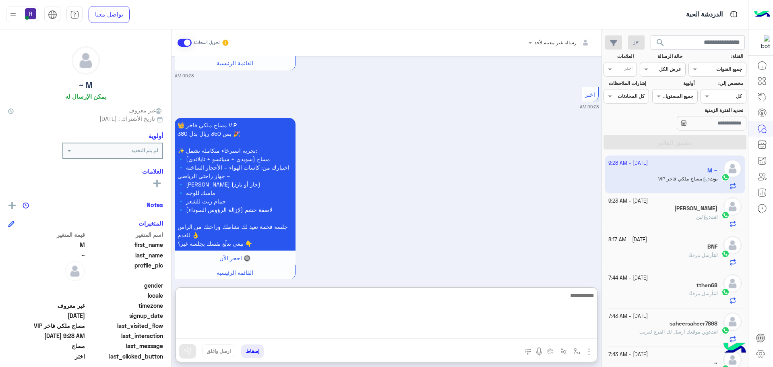
paste textarea "**********"
type textarea "**********"
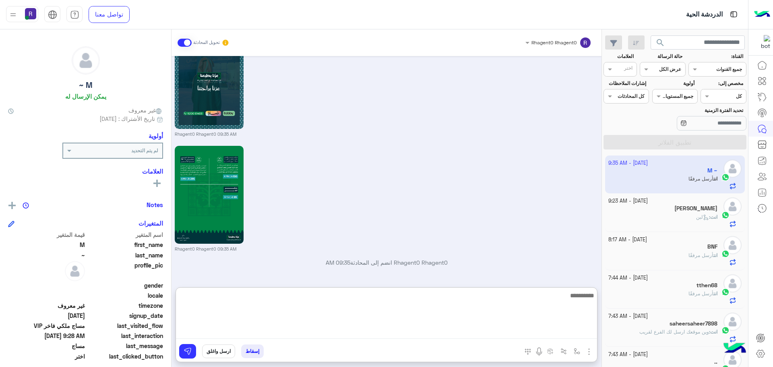
scroll to position [2029, 0]
